Goal: Information Seeking & Learning: Learn about a topic

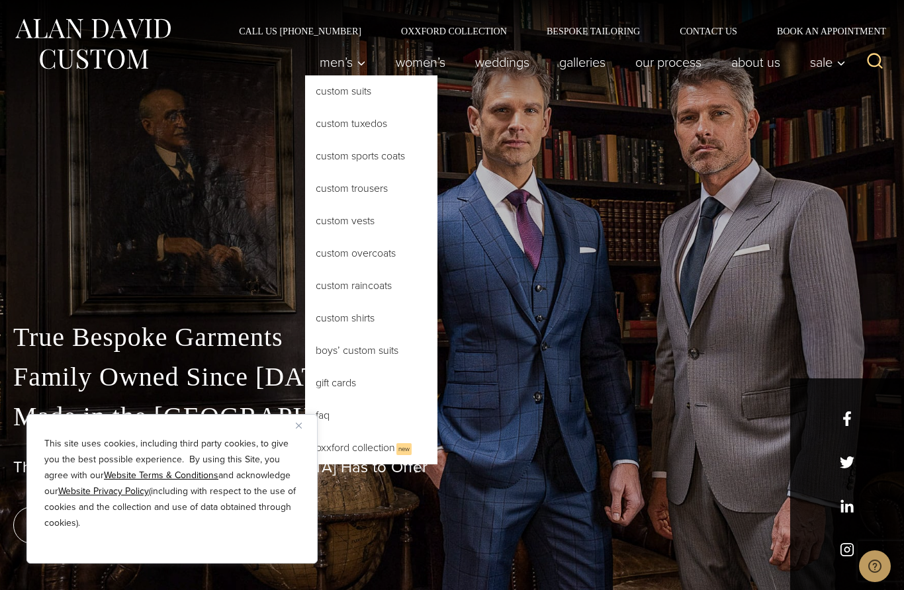
click at [337, 153] on link "Custom Sports Coats" at bounding box center [371, 156] width 132 height 32
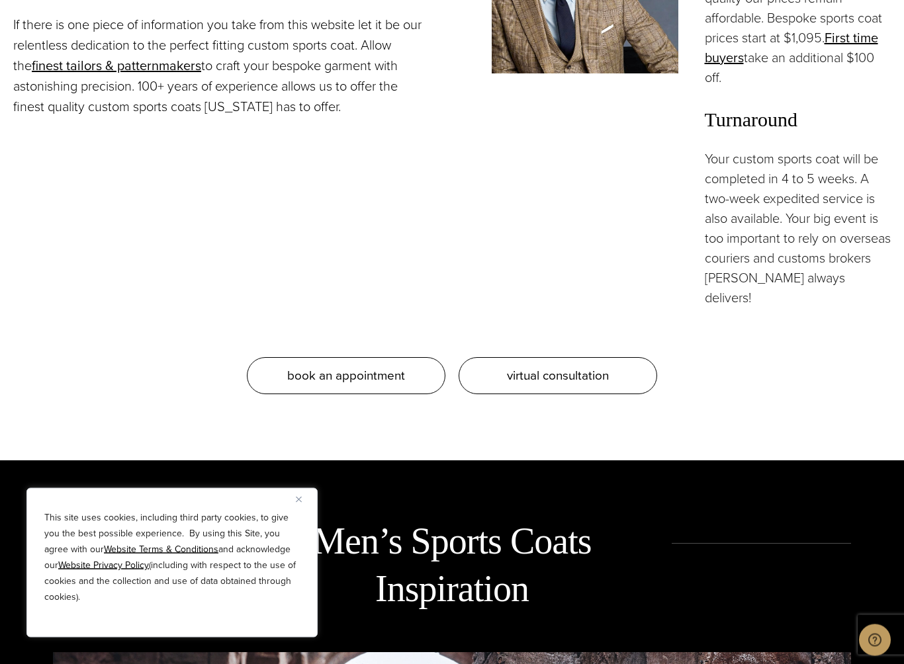
scroll to position [1404, 0]
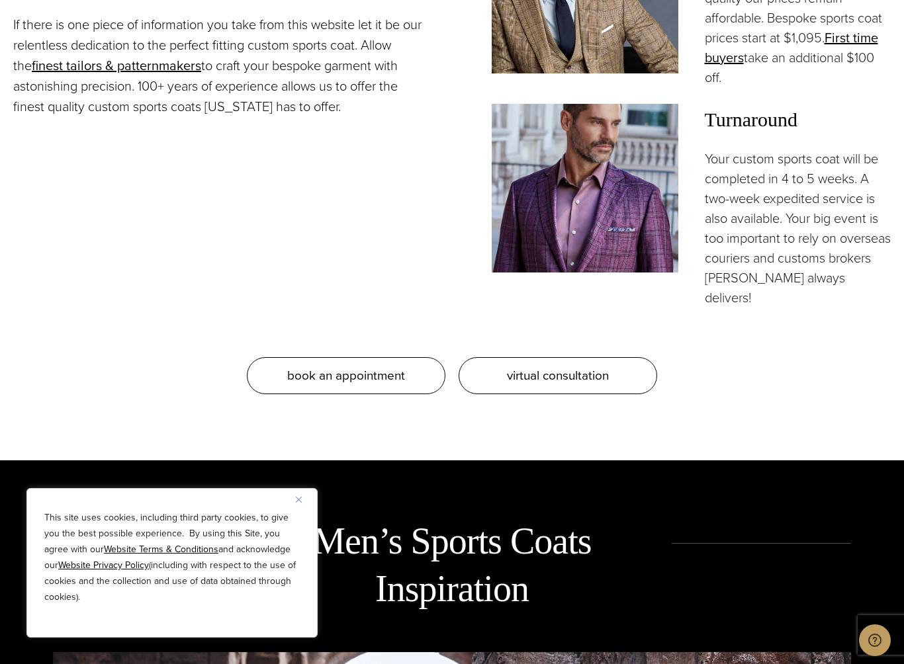
click at [546, 239] on img at bounding box center [585, 188] width 187 height 169
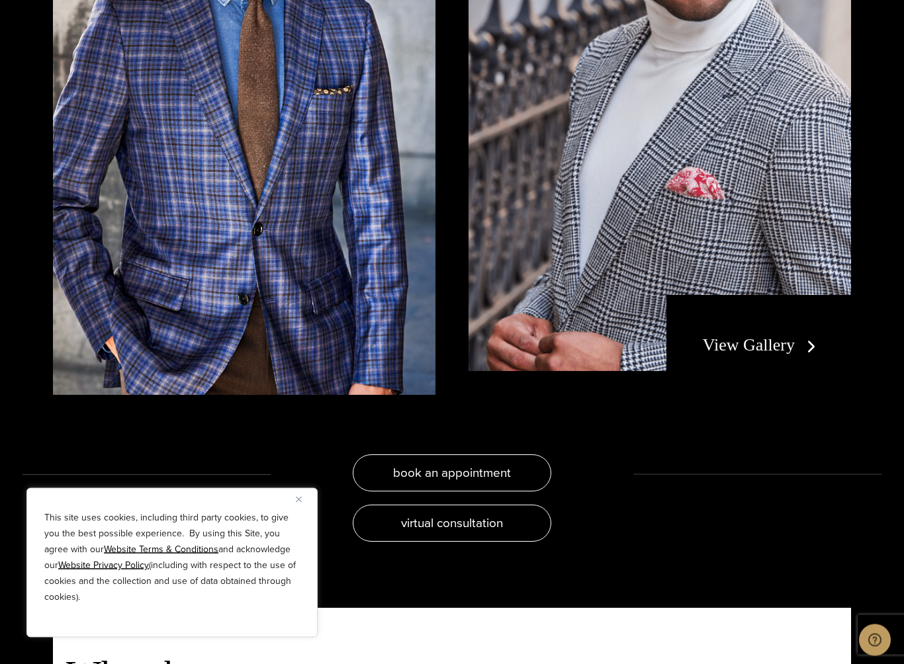
scroll to position [2648, 0]
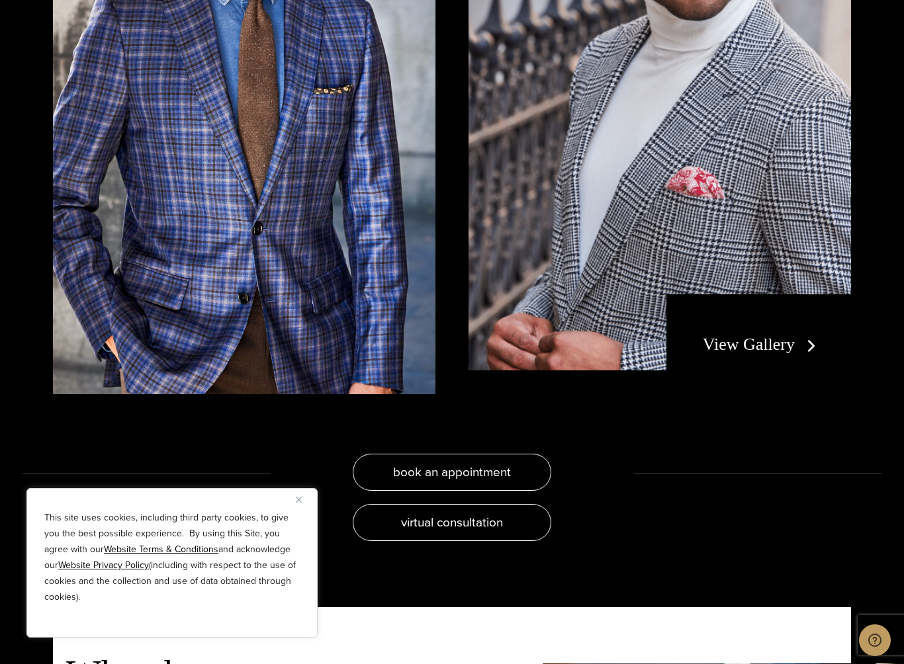
click at [770, 354] on link "View Gallery" at bounding box center [762, 344] width 118 height 19
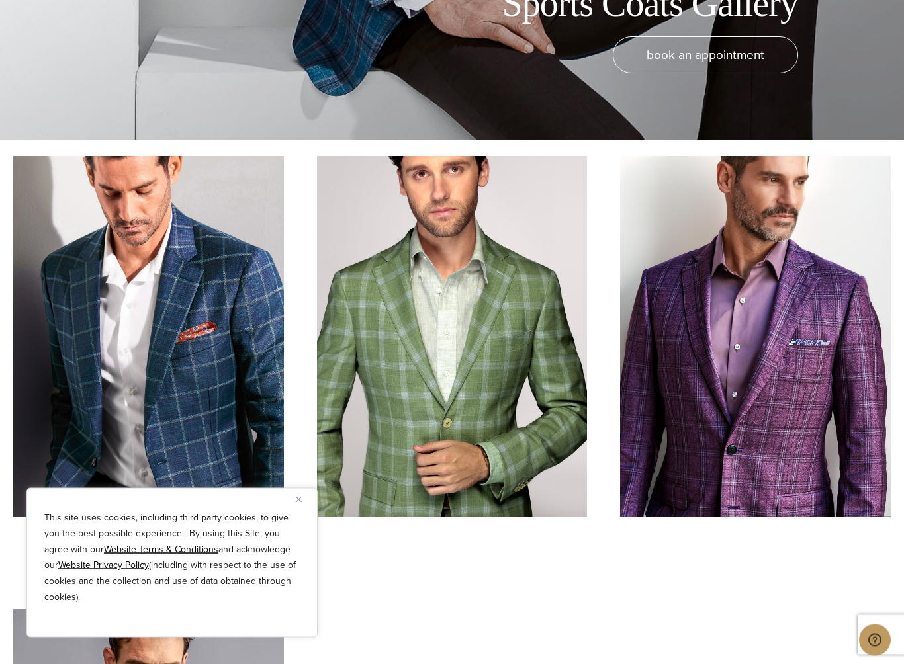
scroll to position [525, 0]
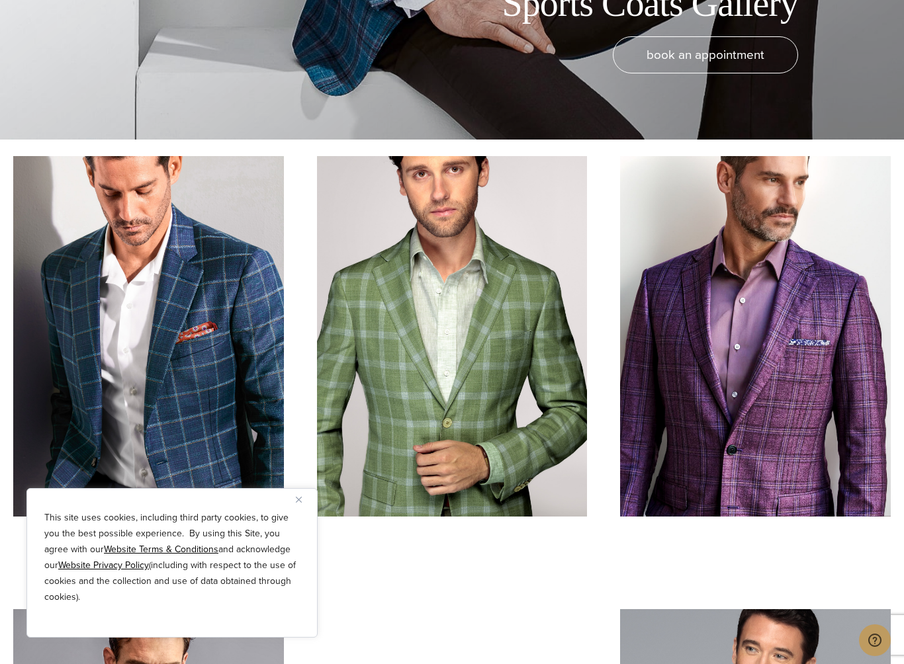
click at [841, 474] on link at bounding box center [755, 336] width 271 height 361
click at [867, 465] on link at bounding box center [755, 336] width 271 height 361
click at [852, 468] on link at bounding box center [755, 336] width 271 height 361
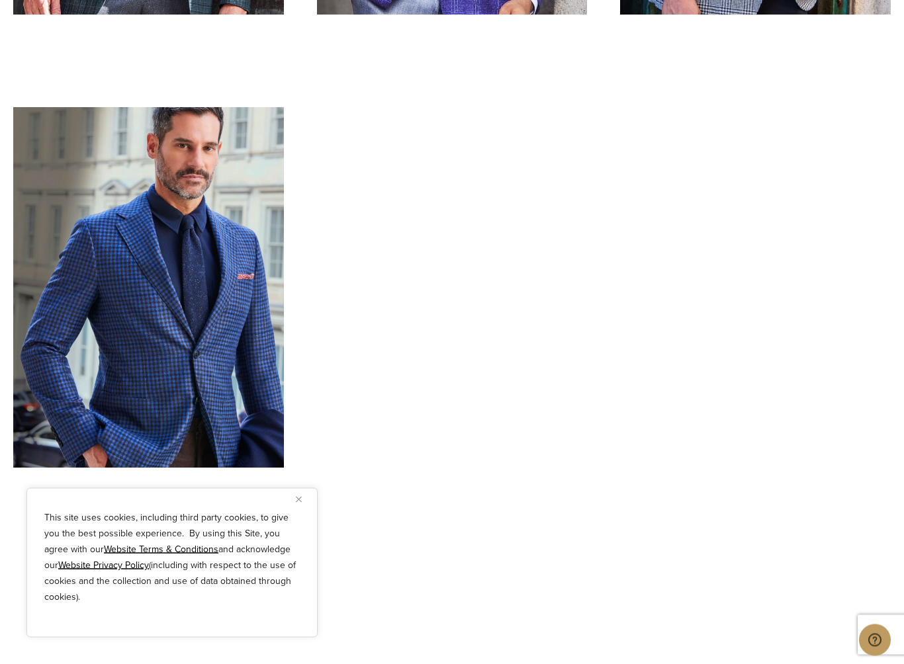
scroll to position [2466, 0]
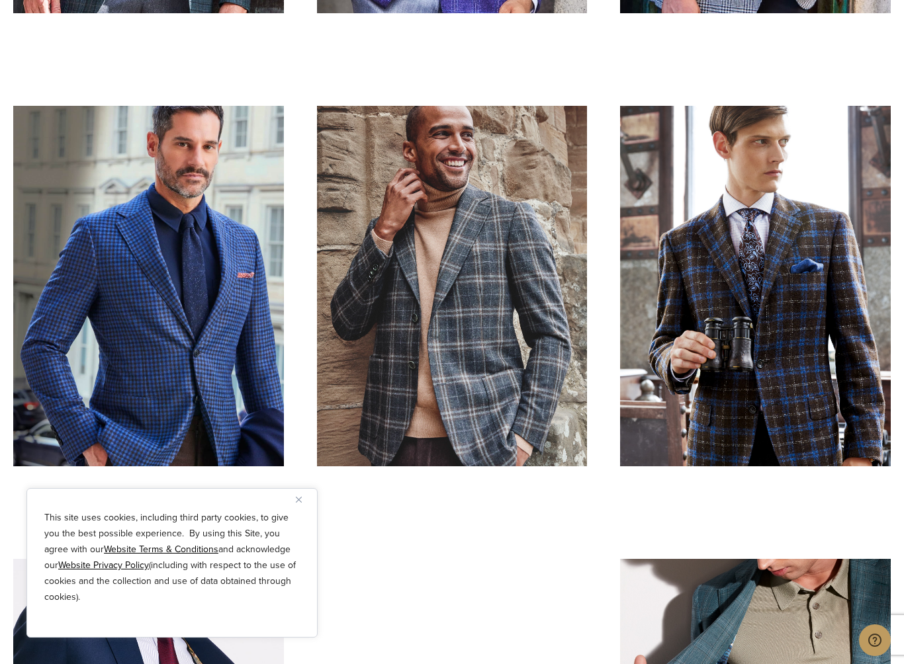
click at [300, 492] on button "Close" at bounding box center [304, 500] width 16 height 16
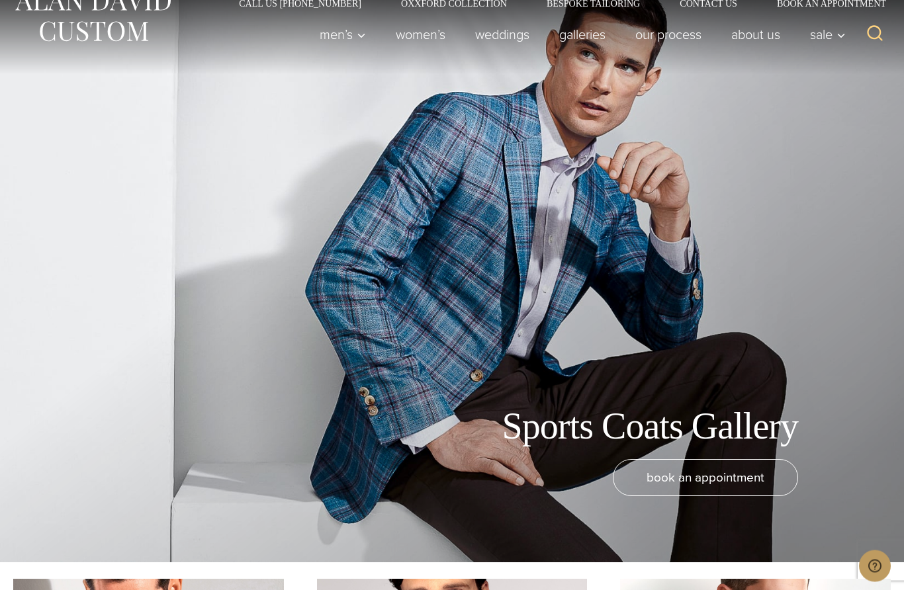
scroll to position [0, 0]
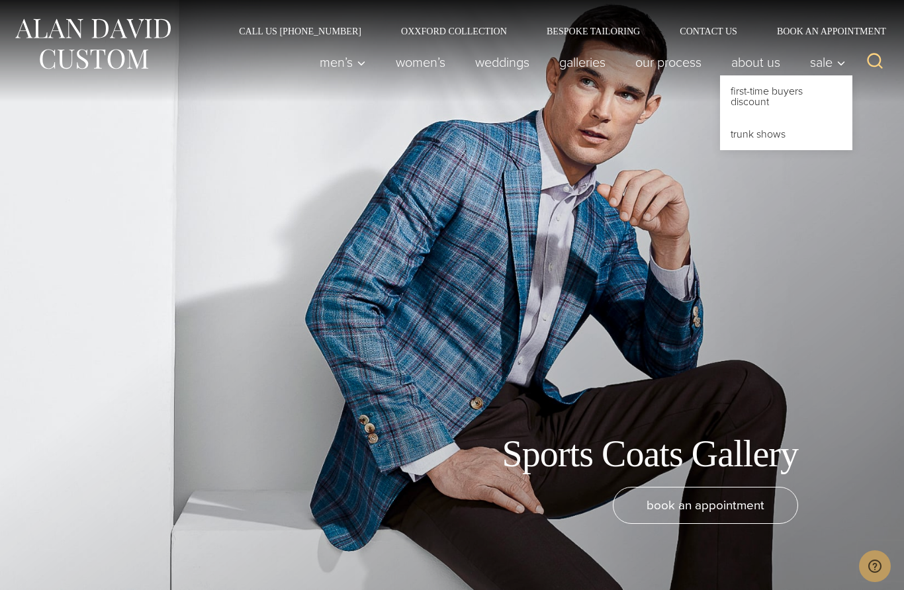
click at [752, 81] on link "First-Time Buyers Discount" at bounding box center [786, 96] width 132 height 42
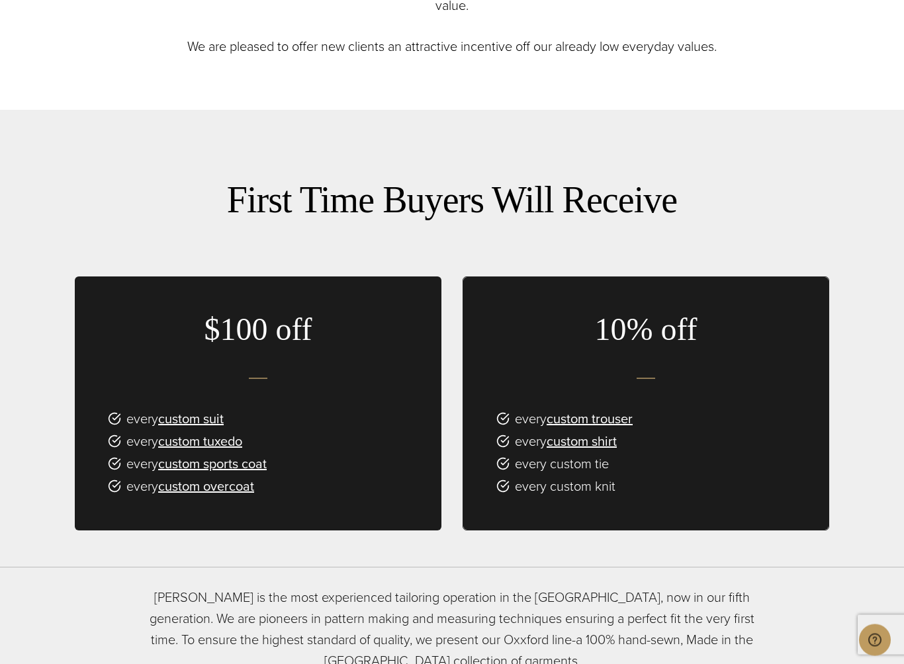
scroll to position [780, 0]
click at [186, 431] on link "custom tuxedo" at bounding box center [200, 441] width 84 height 20
click at [198, 411] on div "First Time Buyers Will Receive $100 off every custom suit every custom tuxedo e…" at bounding box center [452, 381] width 754 height 411
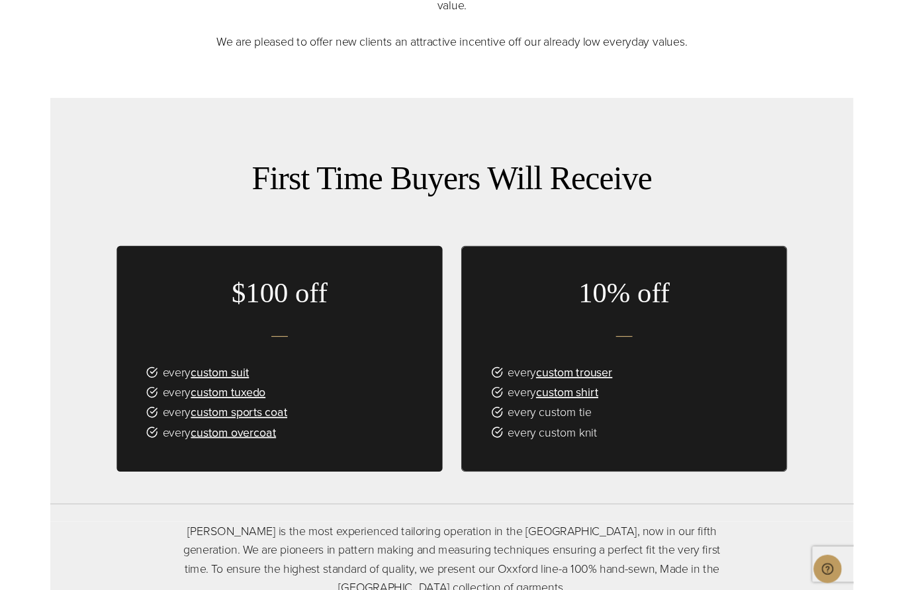
scroll to position [817, 0]
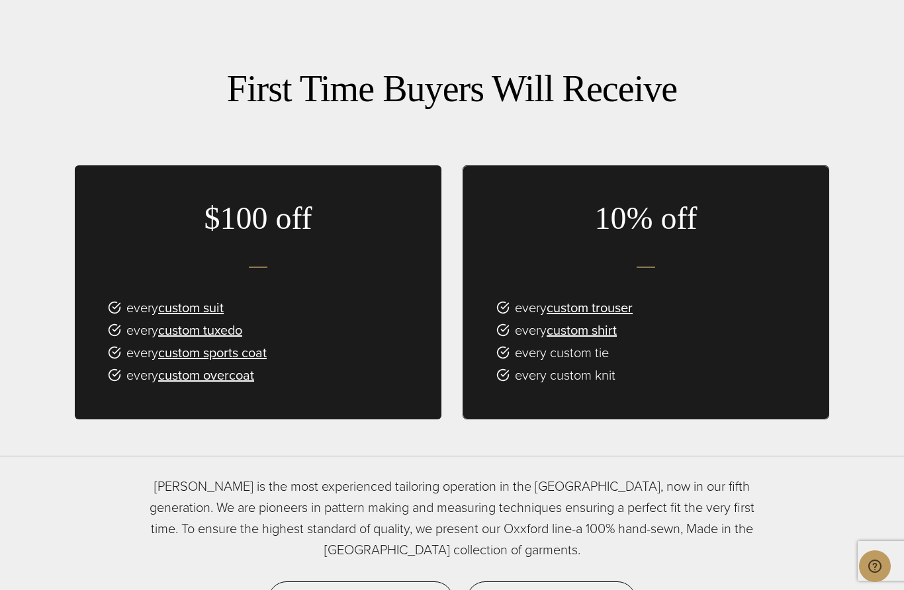
click at [187, 343] on link "custom sports coat" at bounding box center [212, 353] width 109 height 20
